Goal: Check status: Check status

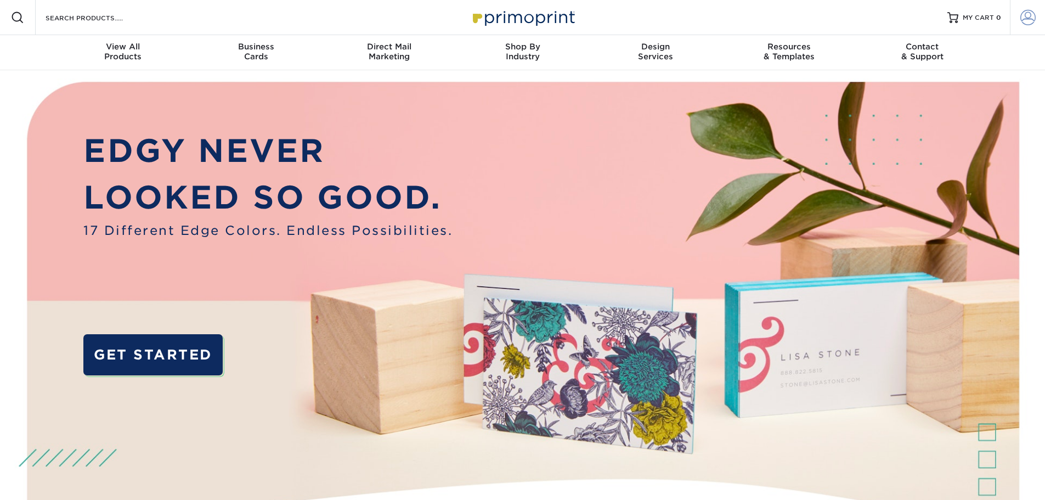
type input "[EMAIL_ADDRESS][DOMAIN_NAME]"
click at [1025, 19] on span at bounding box center [1027, 17] width 15 height 15
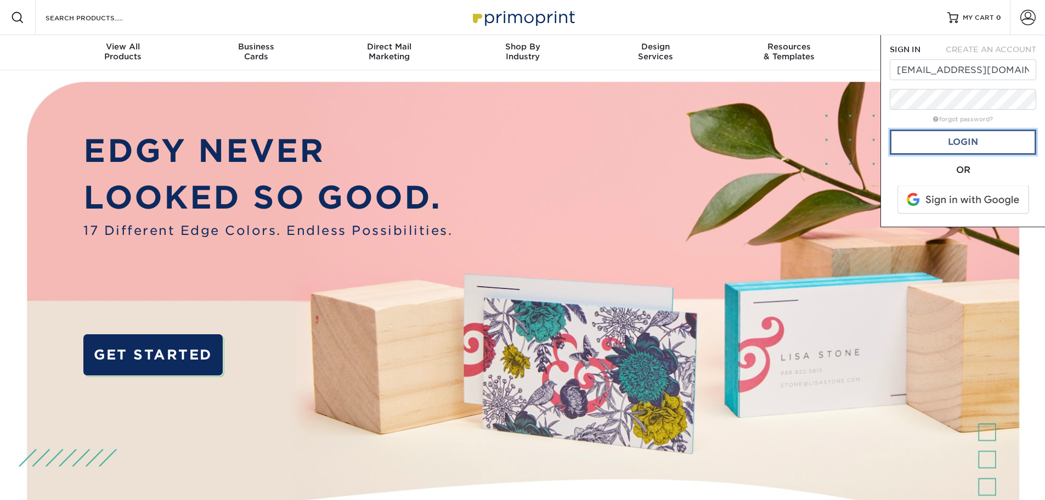
click at [977, 146] on link "Login" at bounding box center [963, 141] width 146 height 25
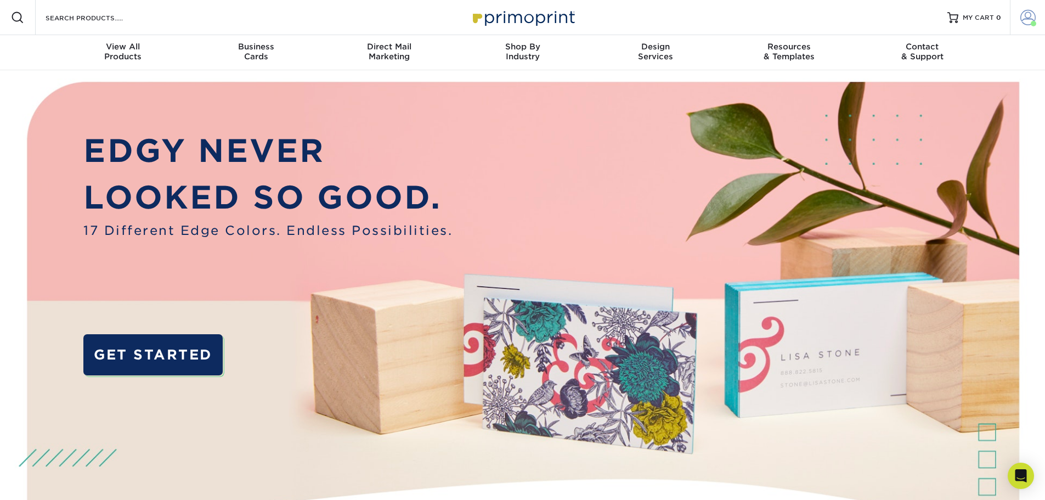
click at [1020, 20] on span at bounding box center [1027, 17] width 15 height 15
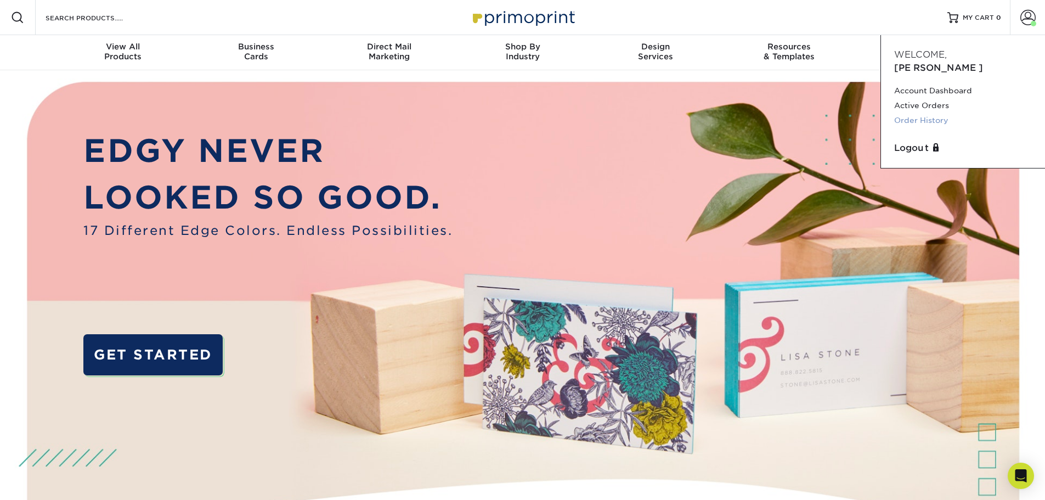
click at [936, 113] on link "Order History" at bounding box center [963, 120] width 138 height 15
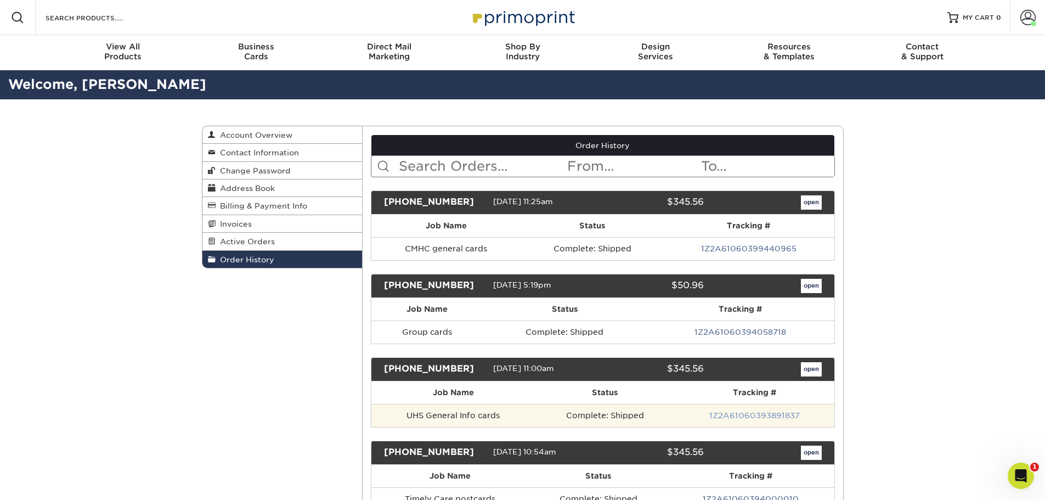
click at [715, 414] on link "1Z2A61060393891837" at bounding box center [754, 415] width 91 height 9
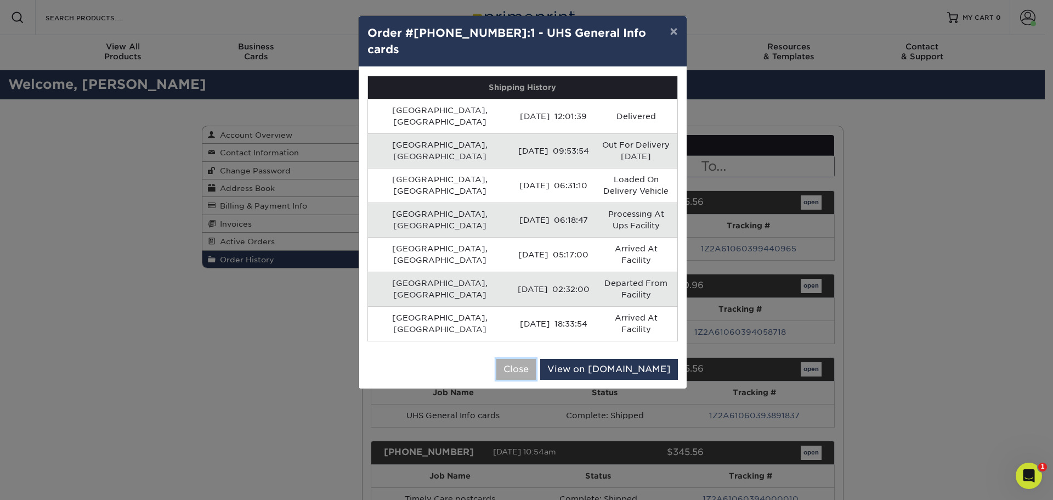
click at [536, 359] on button "Close" at bounding box center [515, 369] width 39 height 21
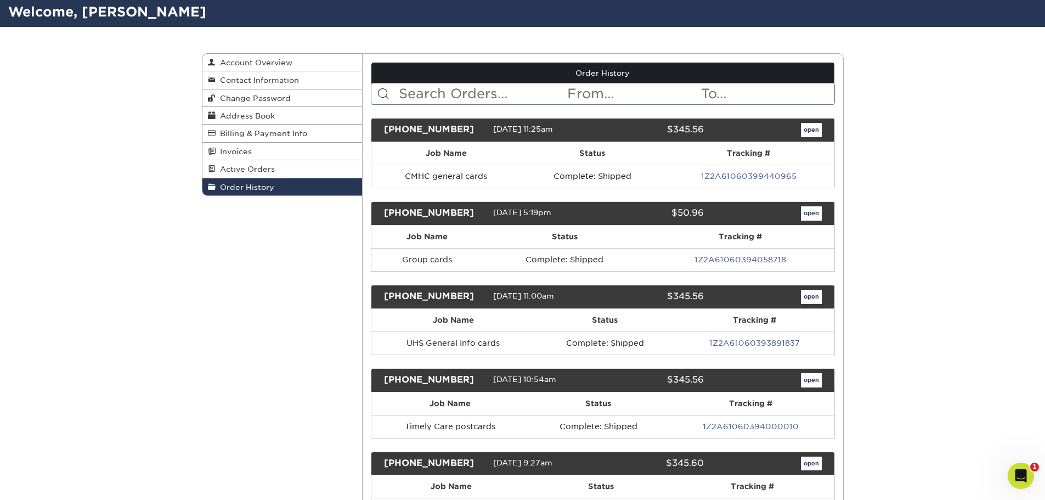
scroll to position [110, 0]
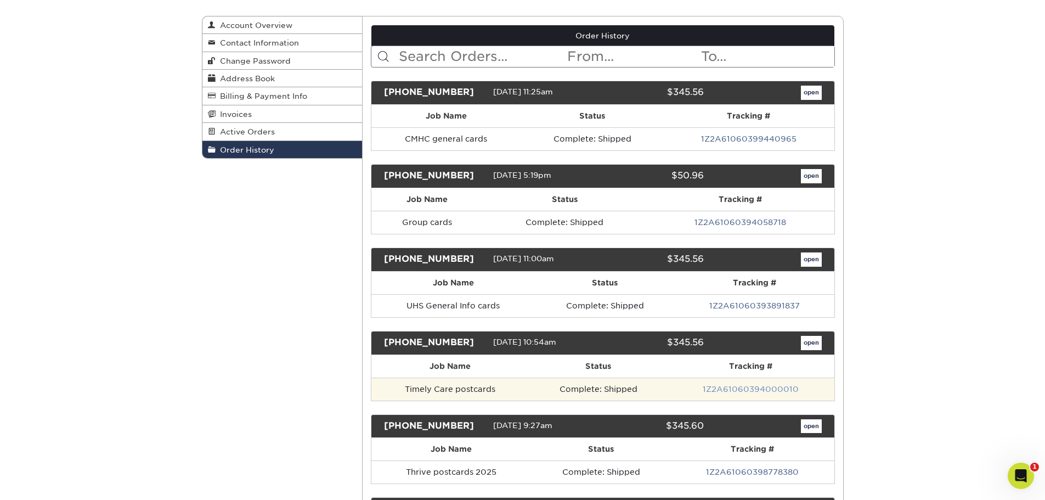
click at [730, 385] on link "1Z2A61060394000010" at bounding box center [751, 389] width 96 height 9
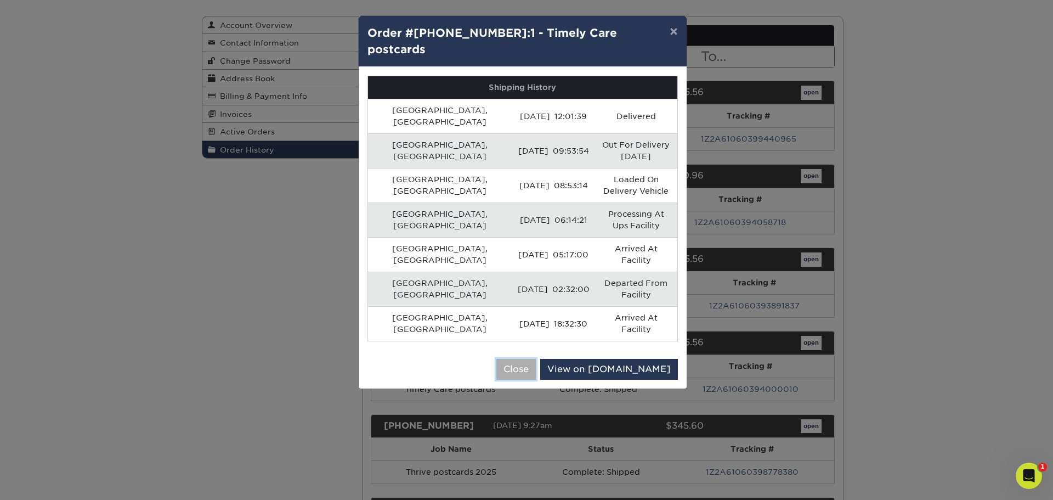
click at [536, 359] on button "Close" at bounding box center [515, 369] width 39 height 21
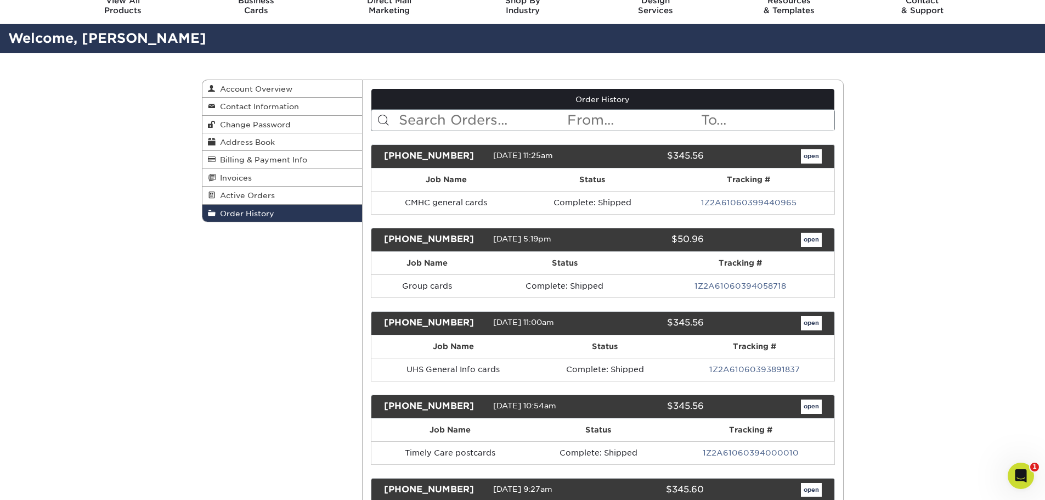
scroll to position [0, 0]
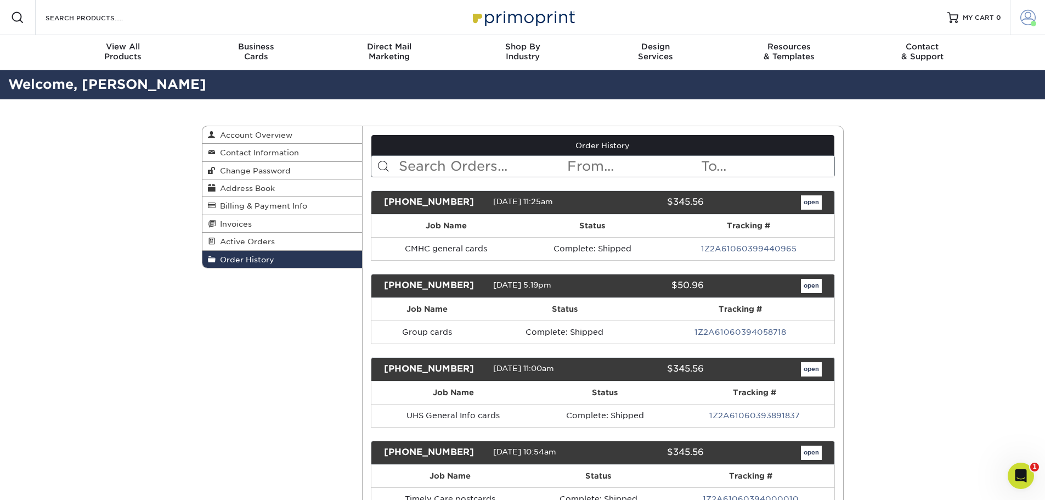
click at [1022, 23] on span at bounding box center [1027, 17] width 15 height 15
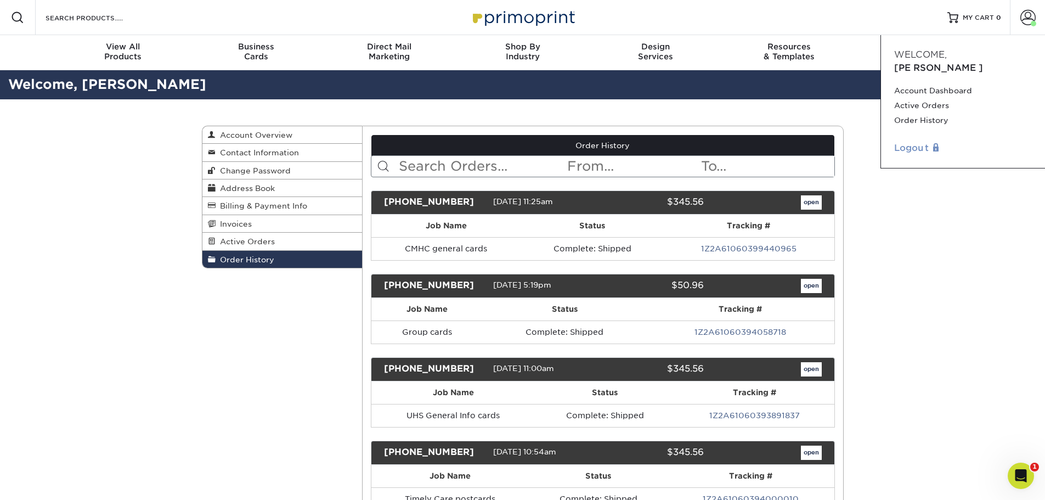
click at [912, 142] on link "Logout" at bounding box center [963, 148] width 138 height 13
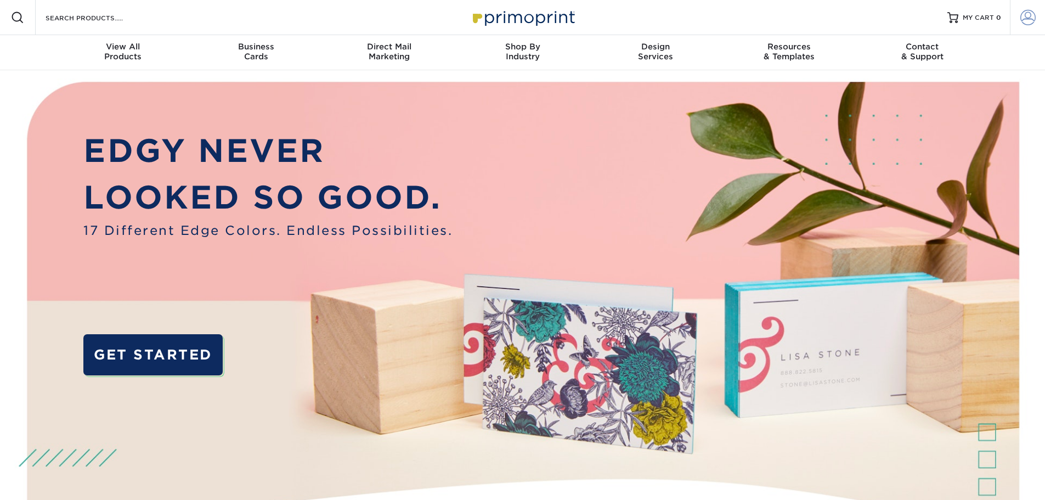
type input "[EMAIL_ADDRESS][DOMAIN_NAME]"
click at [1025, 15] on span at bounding box center [1027, 17] width 15 height 15
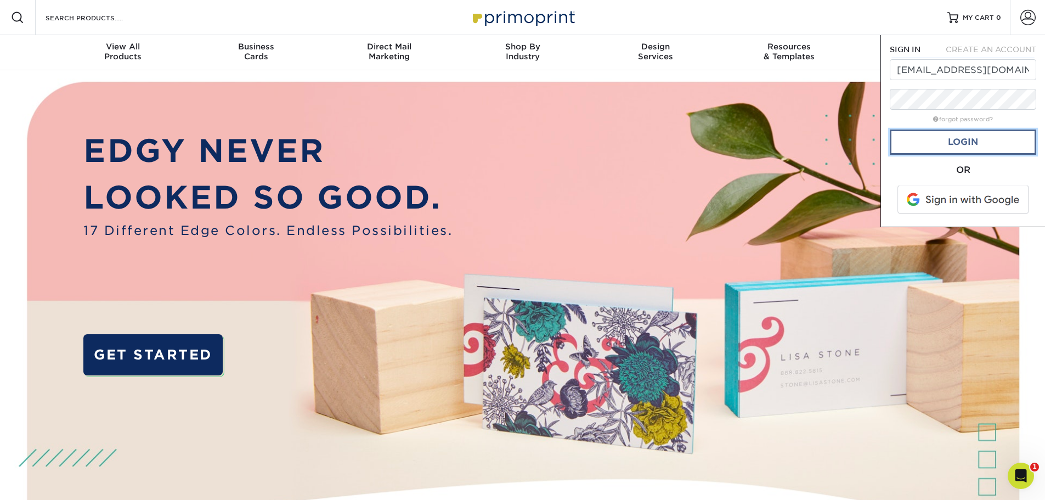
click at [941, 139] on link "Login" at bounding box center [963, 141] width 146 height 25
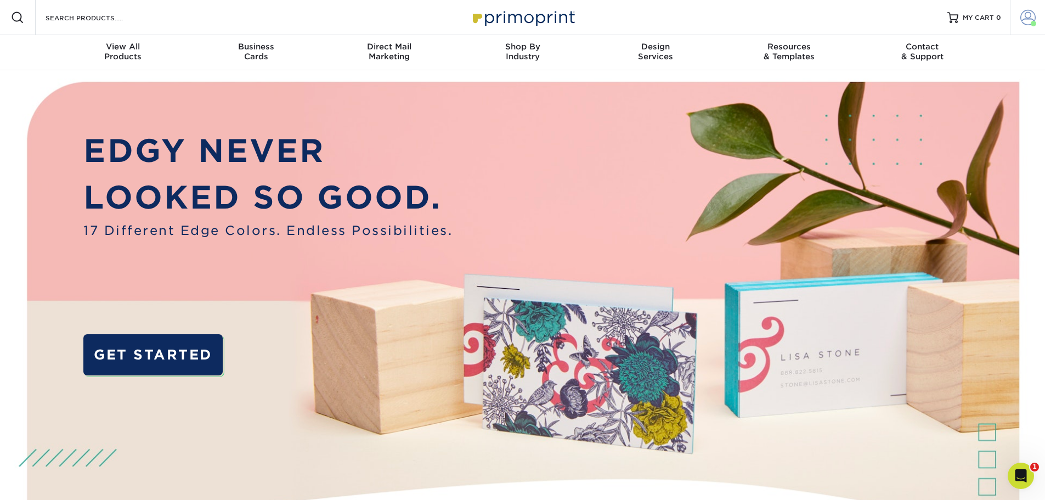
click at [1025, 17] on span at bounding box center [1027, 17] width 15 height 15
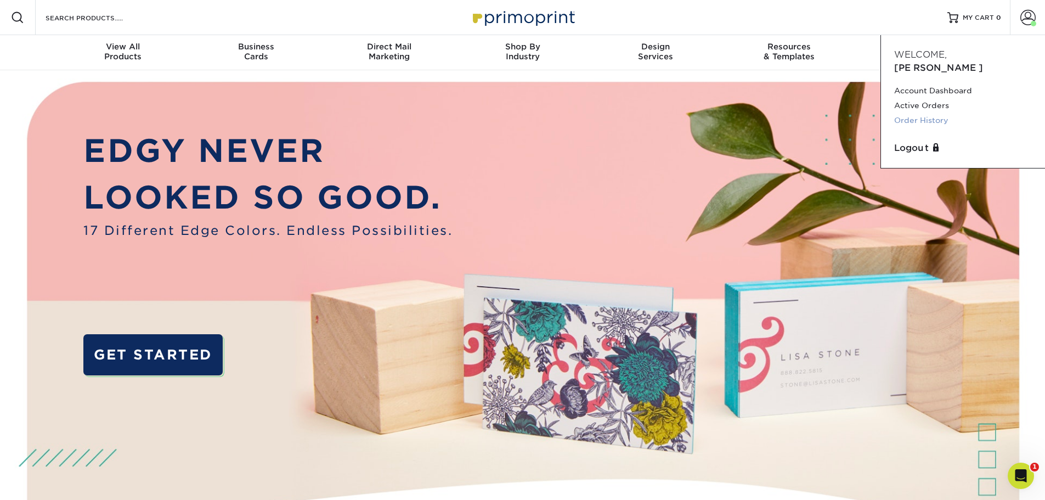
click at [924, 113] on link "Order History" at bounding box center [963, 120] width 138 height 15
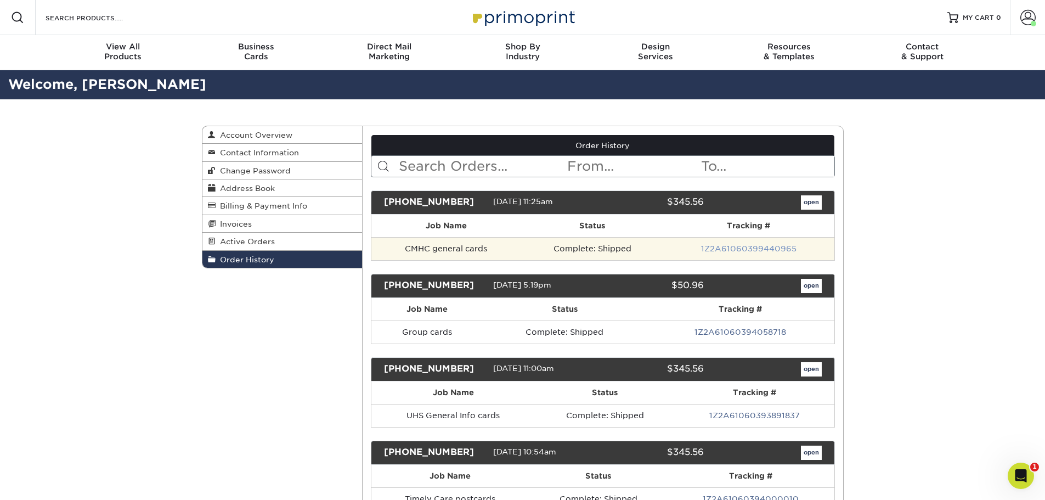
click at [734, 247] on link "1Z2A61060399440965" at bounding box center [748, 248] width 95 height 9
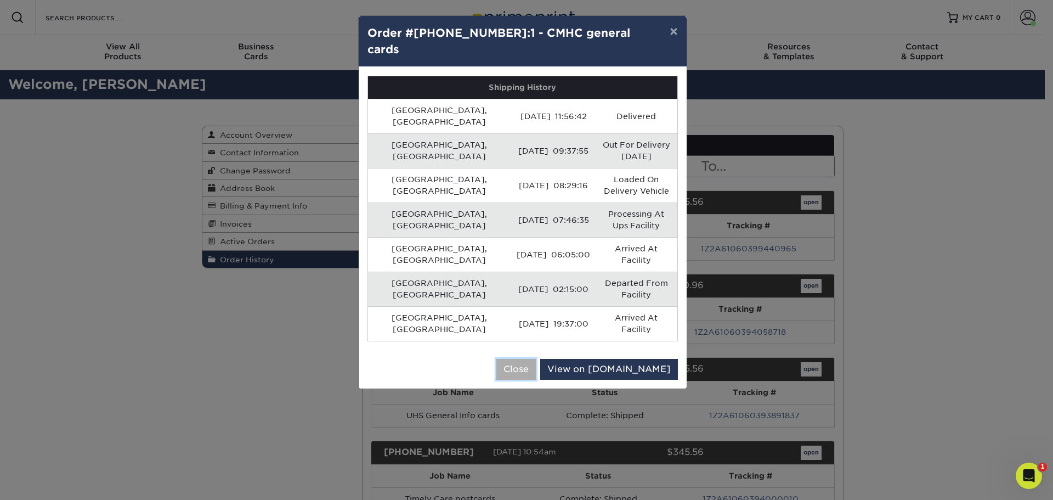
click at [536, 359] on button "Close" at bounding box center [515, 369] width 39 height 21
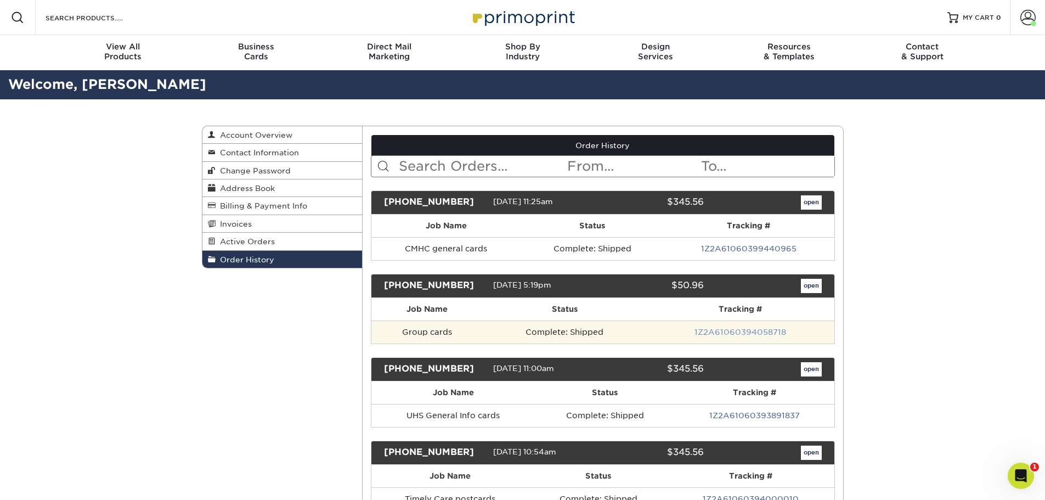
click at [750, 334] on link "1Z2A61060394058718" at bounding box center [740, 331] width 92 height 9
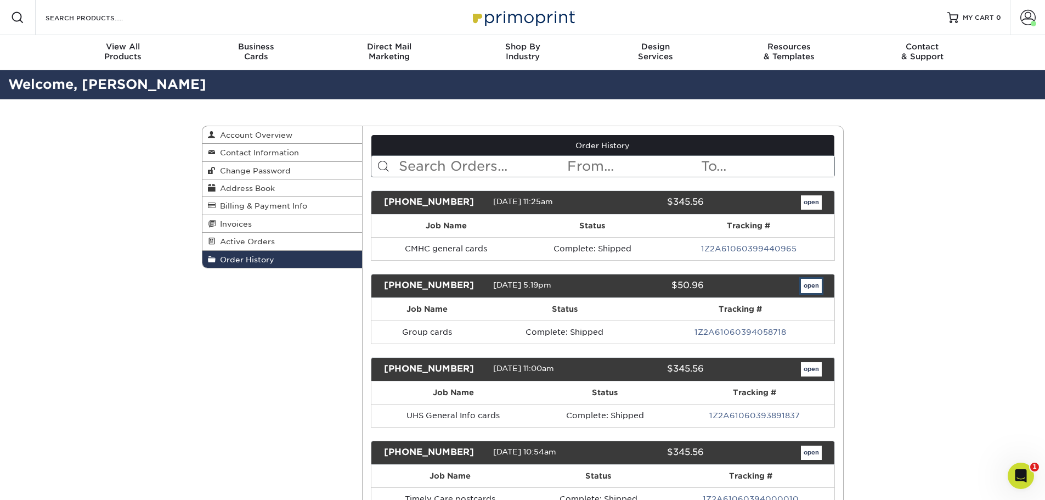
click at [813, 282] on link "open" at bounding box center [811, 286] width 21 height 14
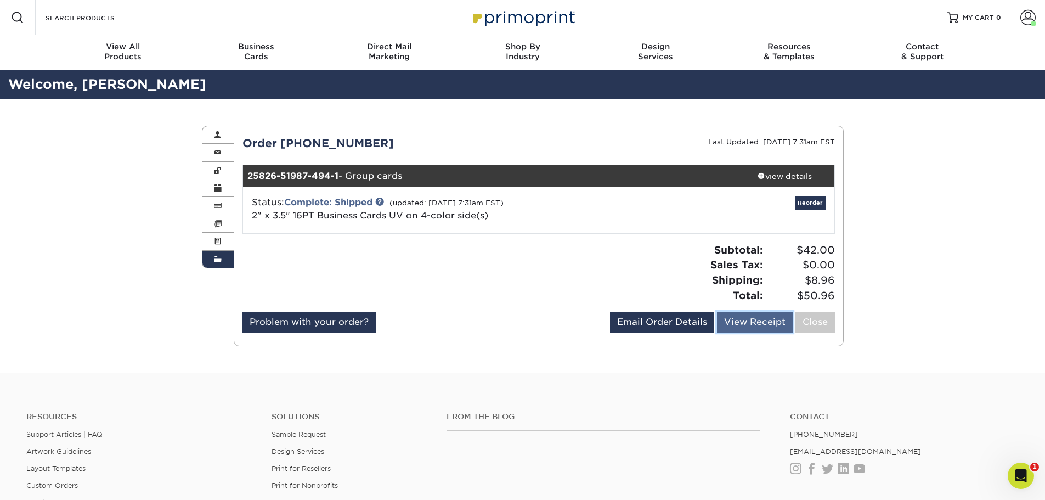
click at [762, 319] on link "View Receipt" at bounding box center [755, 322] width 76 height 21
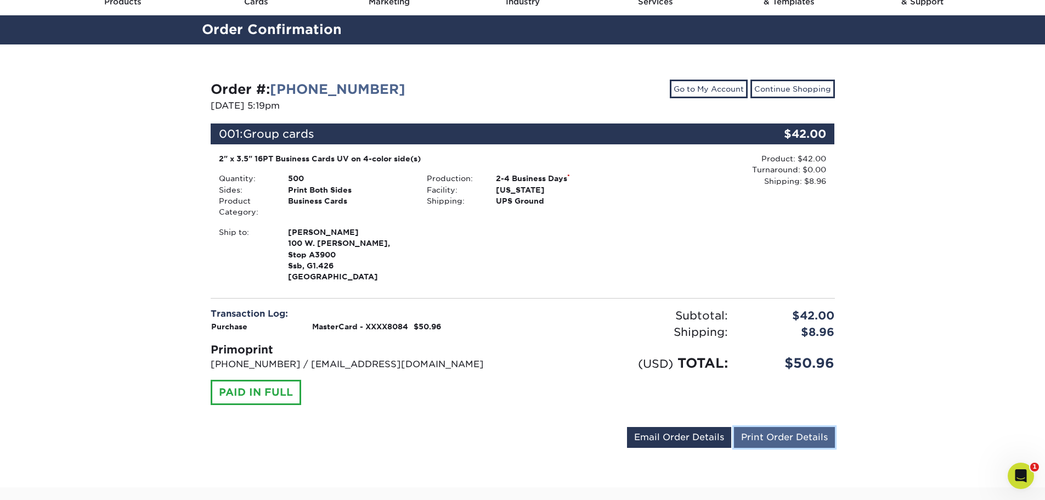
click at [763, 433] on link "Print Order Details" at bounding box center [784, 437] width 101 height 21
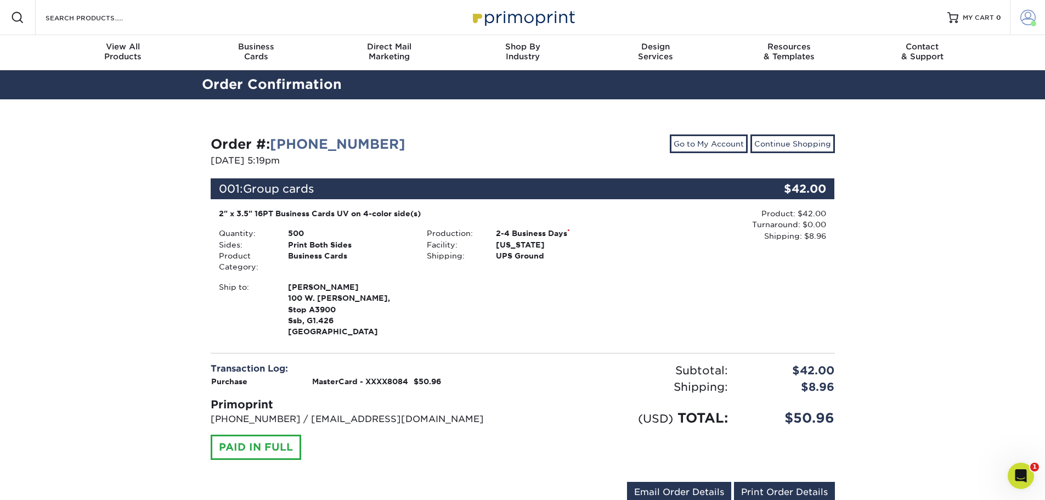
click at [1027, 14] on span at bounding box center [1027, 17] width 15 height 15
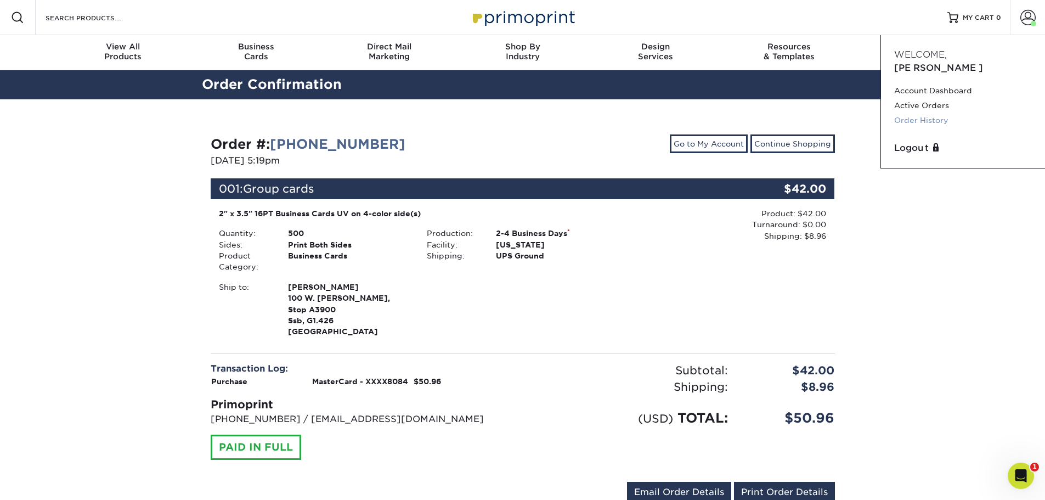
click at [928, 113] on link "Order History" at bounding box center [963, 120] width 138 height 15
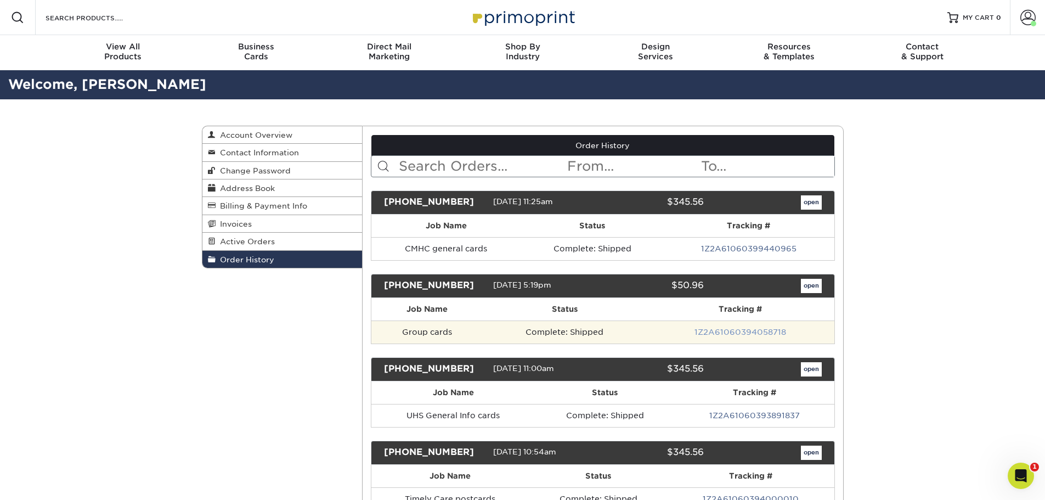
click at [713, 334] on link "1Z2A61060394058718" at bounding box center [740, 331] width 92 height 9
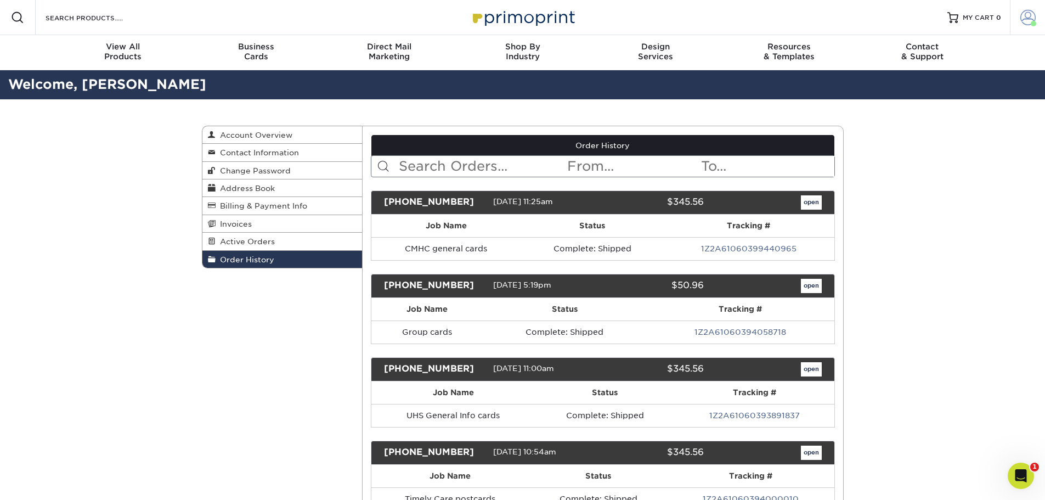
click at [1022, 23] on span at bounding box center [1027, 17] width 15 height 15
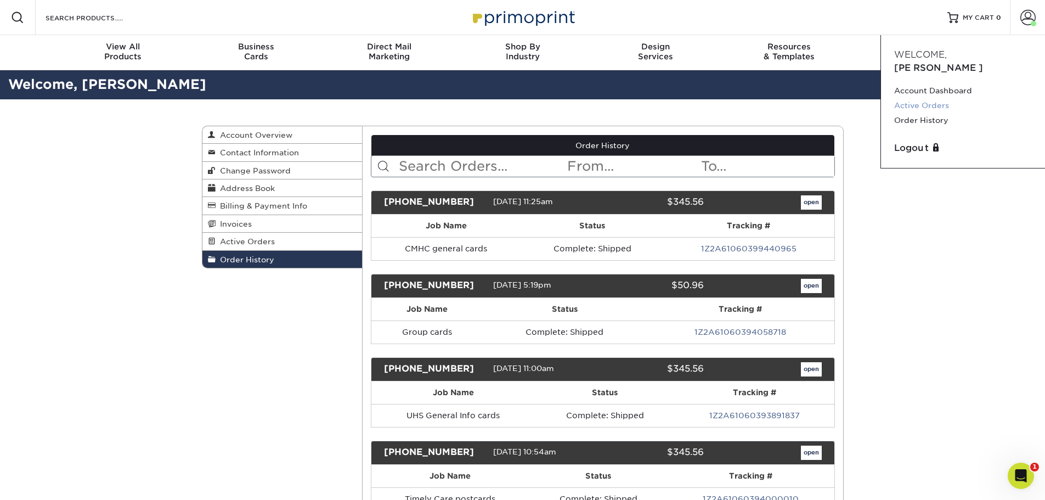
click at [918, 98] on link "Active Orders" at bounding box center [963, 105] width 138 height 15
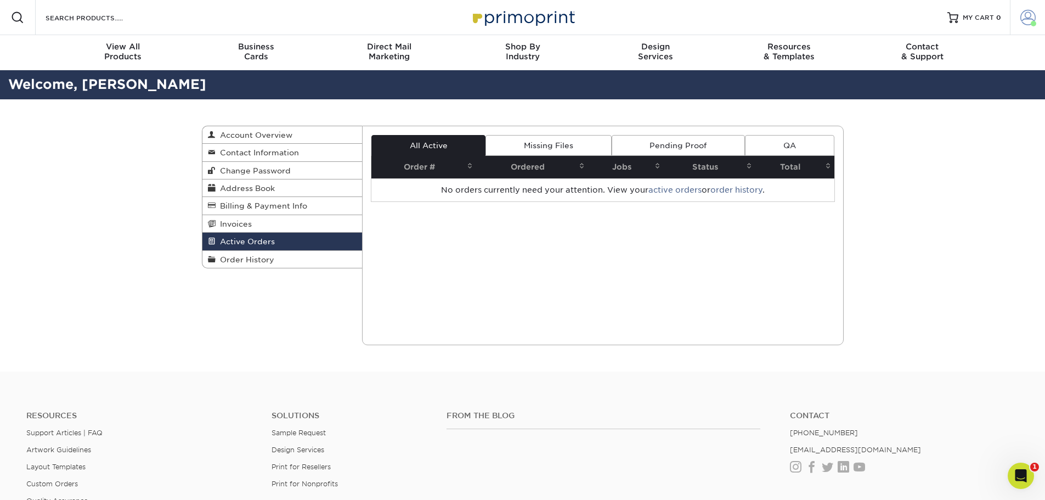
click at [1024, 18] on span at bounding box center [1027, 17] width 15 height 15
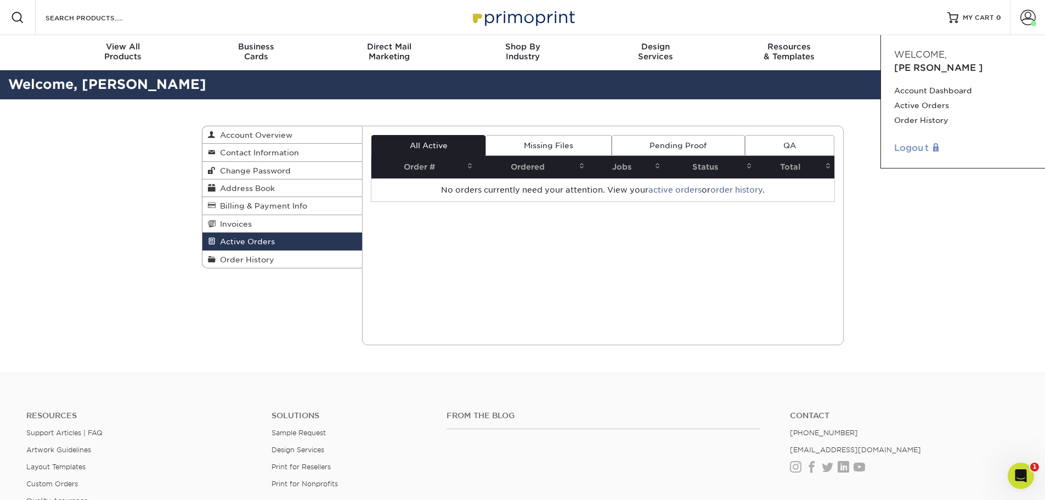
click at [901, 142] on link "Logout" at bounding box center [963, 148] width 138 height 13
